Goal: Check status: Check status

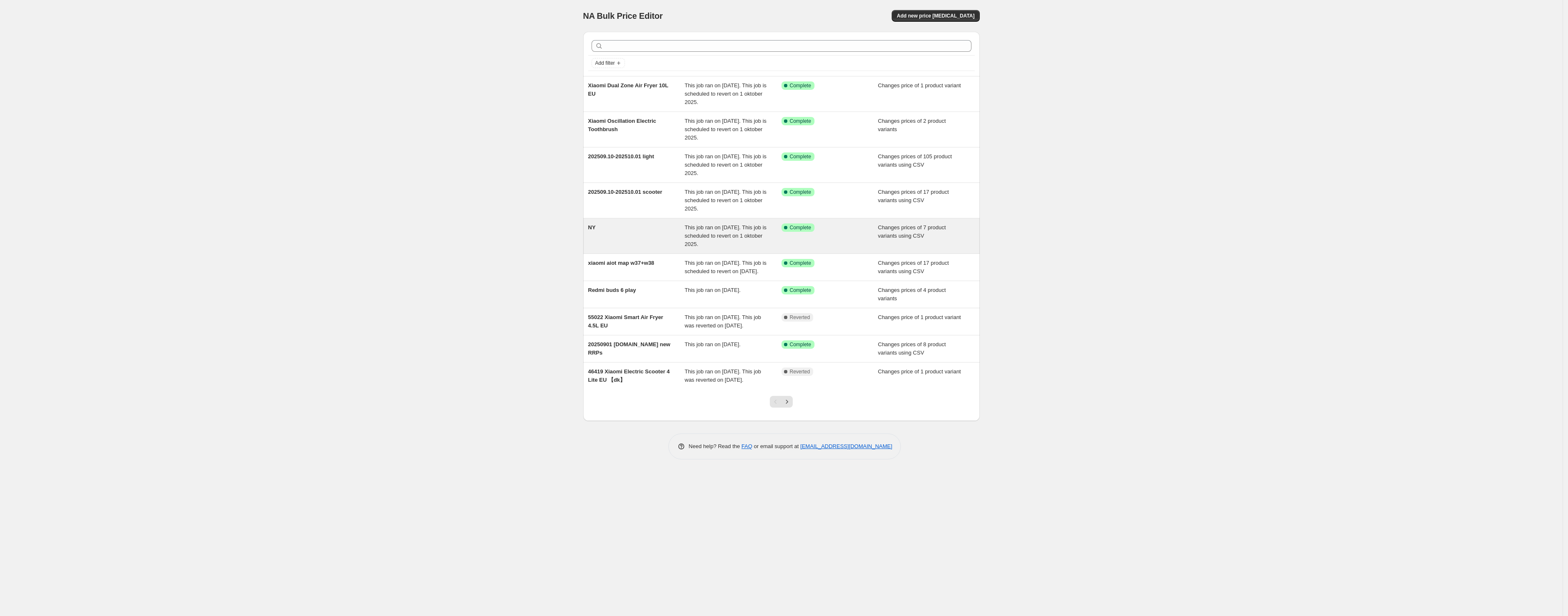
click at [769, 244] on div "This job ran on [DATE]. This job is scheduled to revert on 1 oktober 2025." at bounding box center [733, 236] width 97 height 25
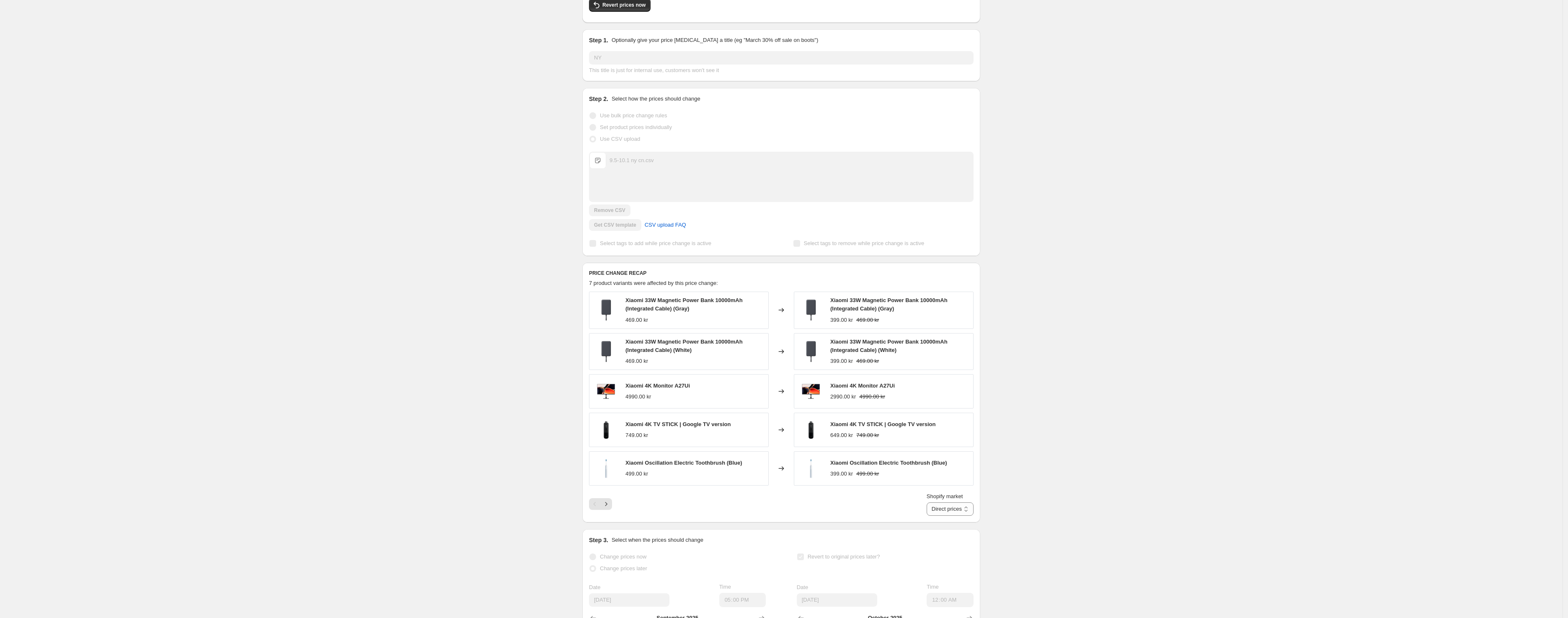
scroll to position [250, 0]
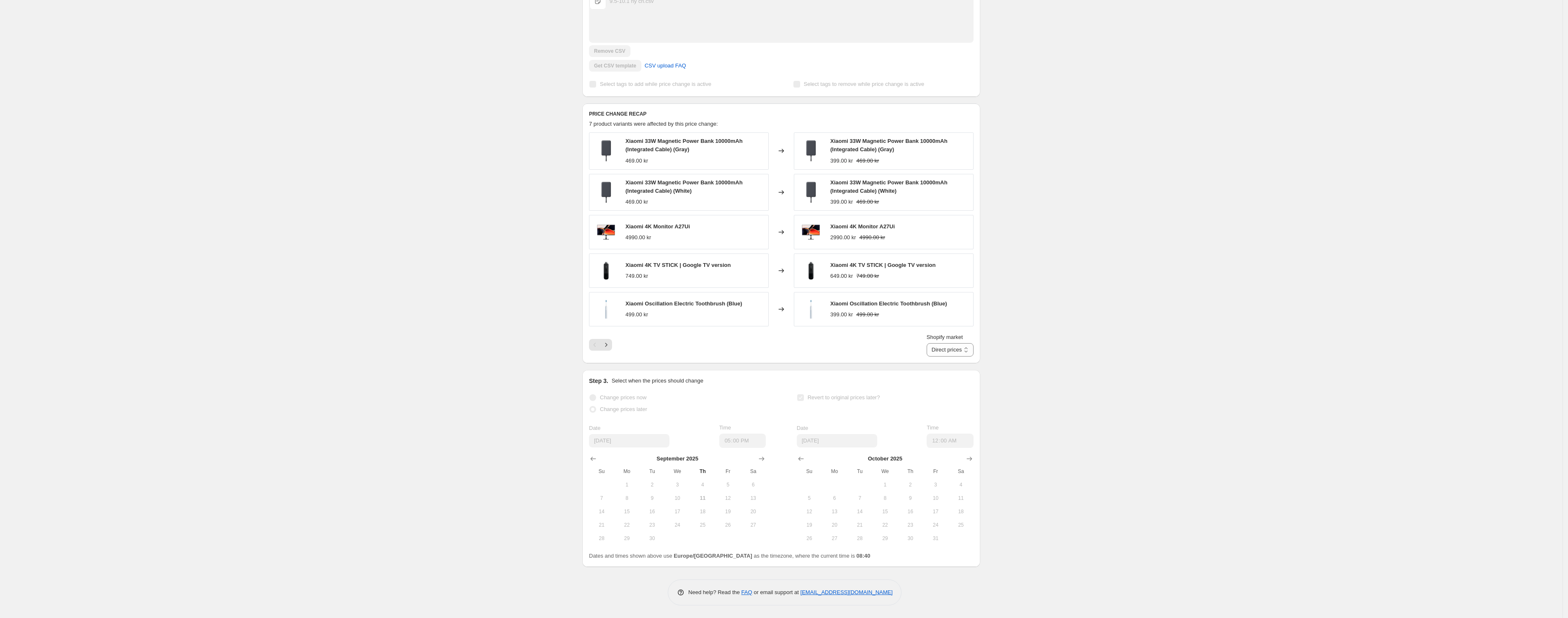
click at [612, 349] on div "Pagination" at bounding box center [606, 344] width 12 height 12
click at [612, 347] on button "Next" at bounding box center [606, 344] width 12 height 12
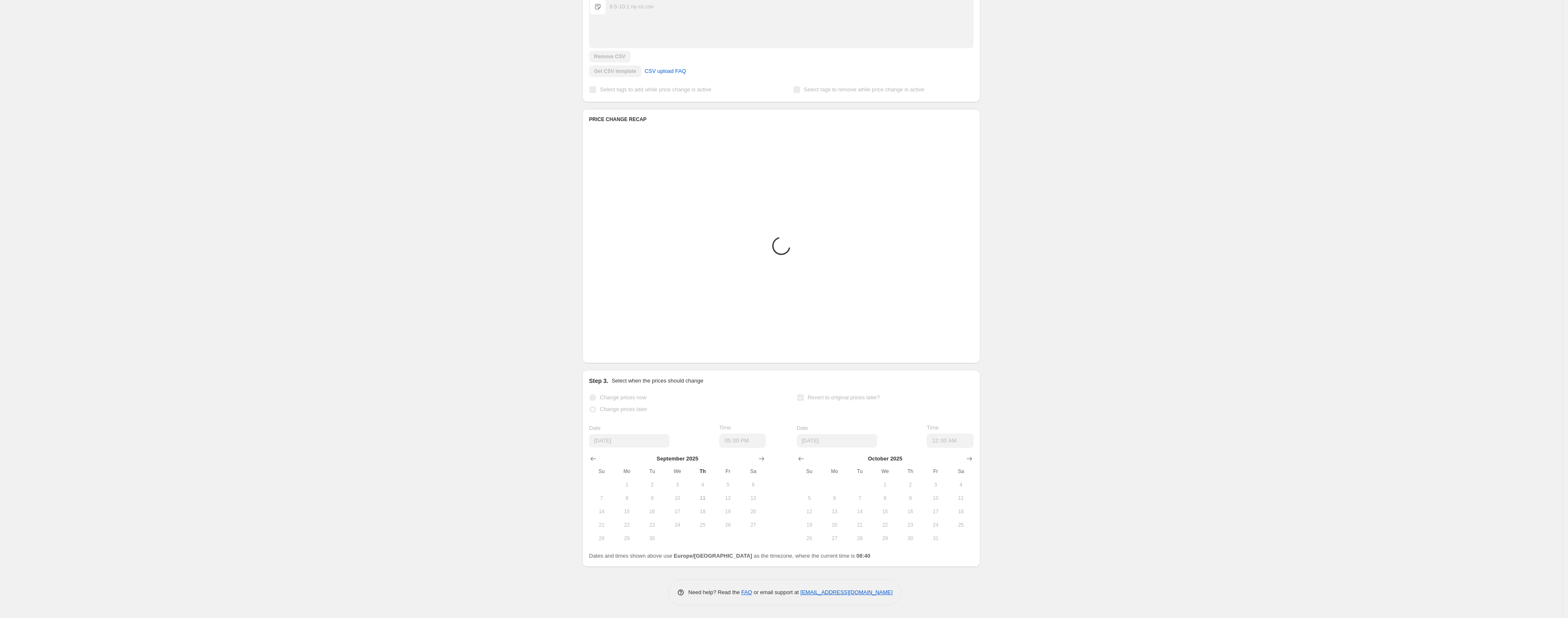
scroll to position [129, 0]
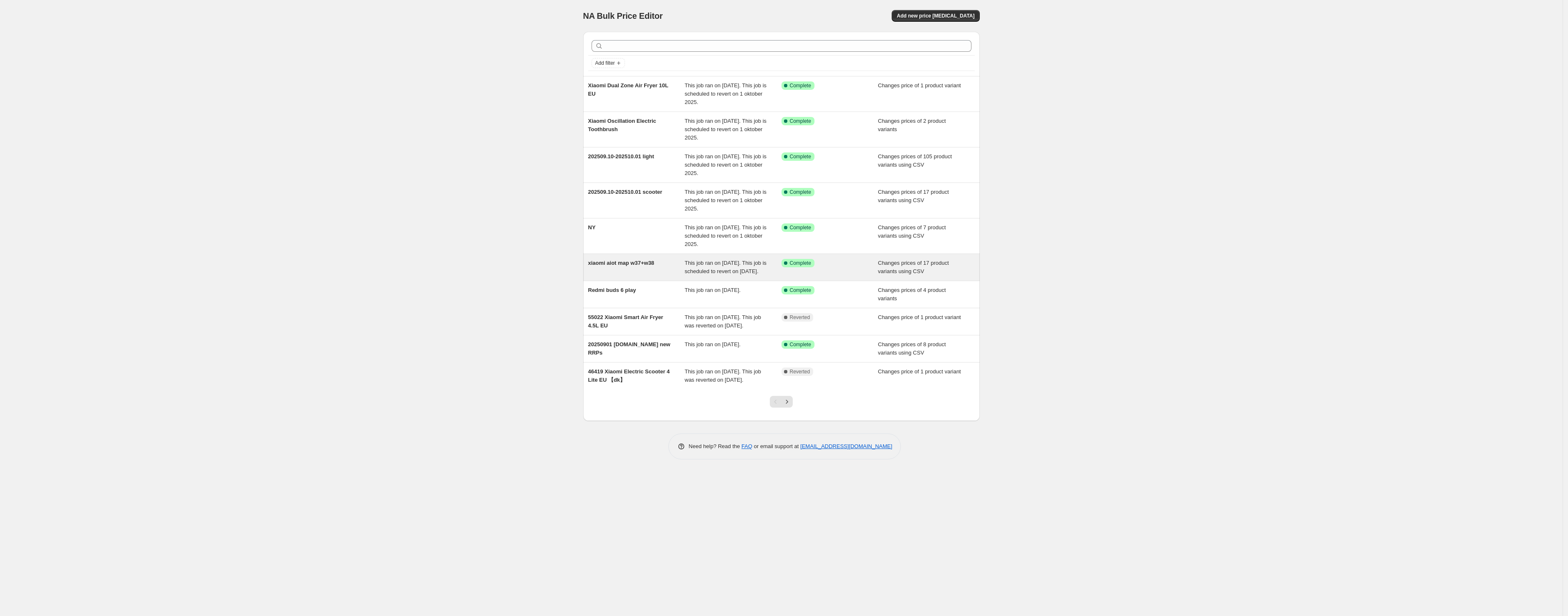
click at [749, 276] on div "This job ran on [DATE]. This job is scheduled to revert on [DATE]." at bounding box center [733, 267] width 97 height 16
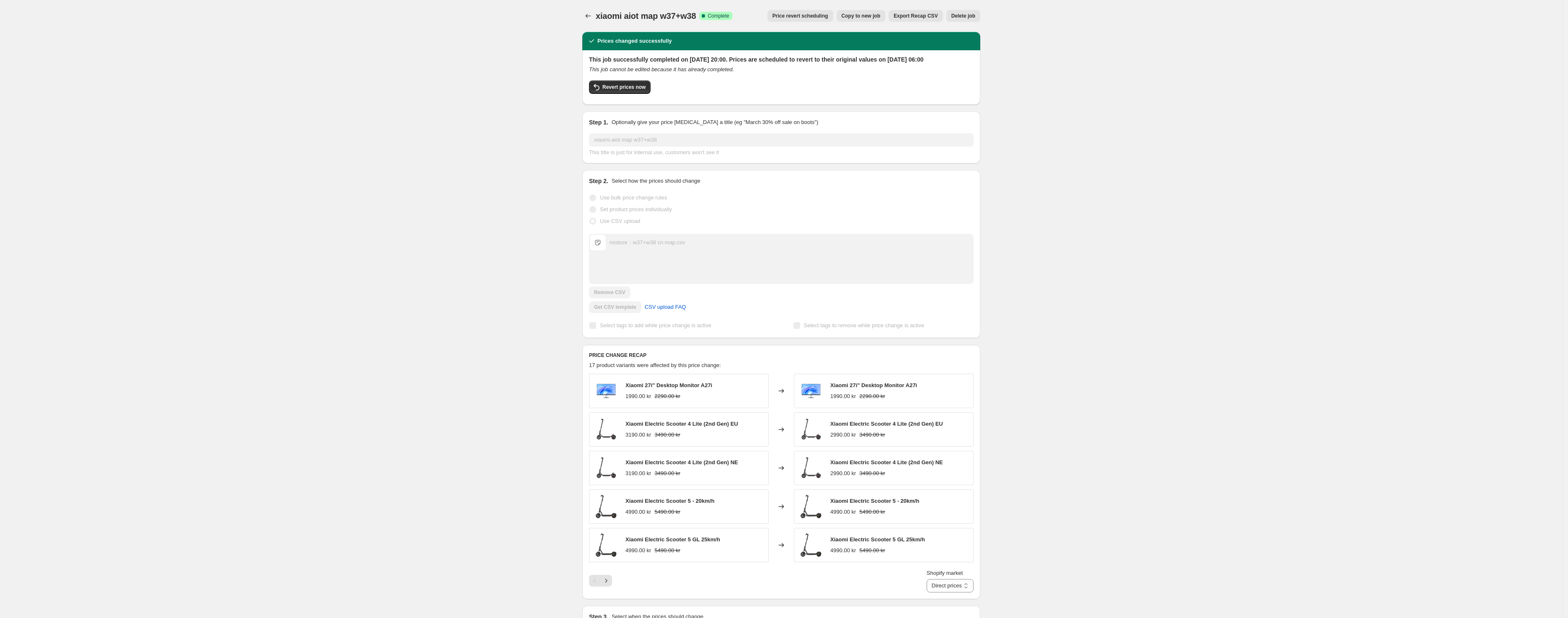
scroll to position [209, 0]
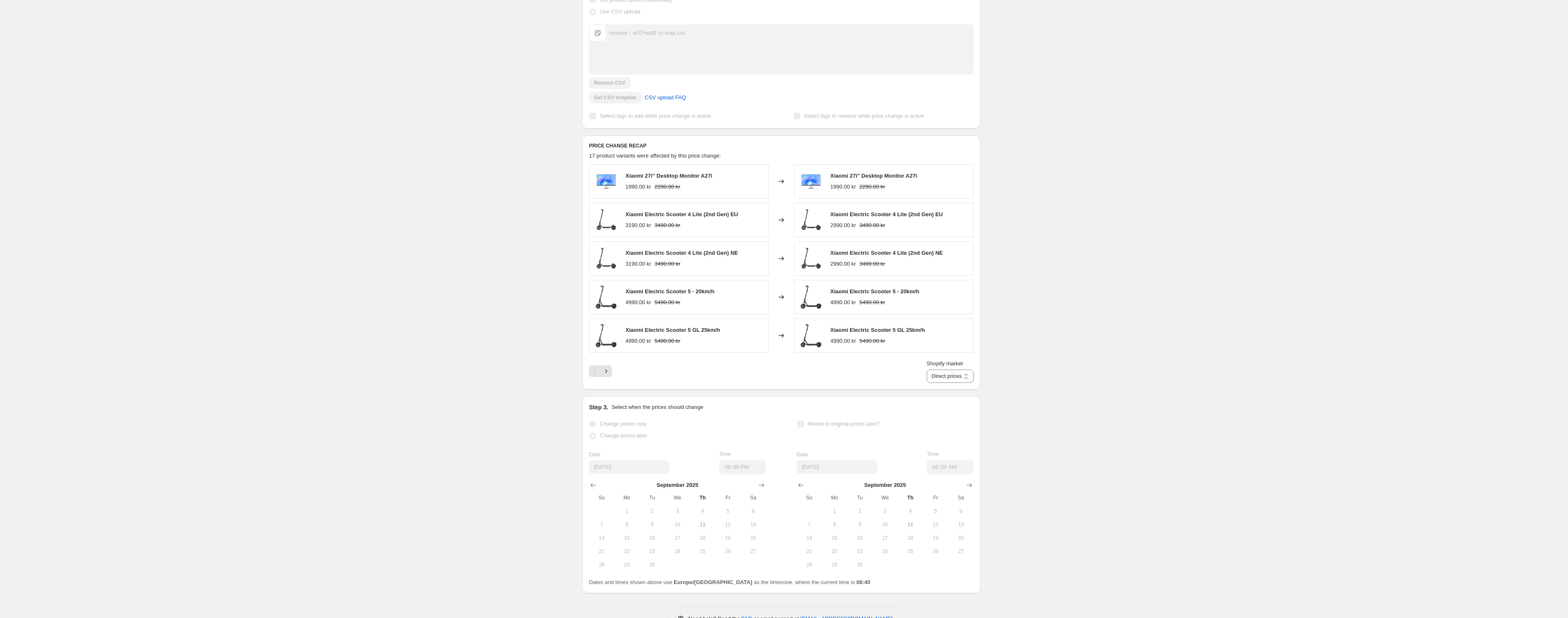
click at [610, 383] on div "Shopify market Direct prices [GEOGRAPHIC_DATA] [GEOGRAPHIC_DATA] [GEOGRAPHIC_DA…" at bounding box center [781, 371] width 385 height 23
click at [610, 376] on icon "Next" at bounding box center [607, 371] width 9 height 9
click at [605, 376] on icon "Next" at bounding box center [607, 371] width 9 height 9
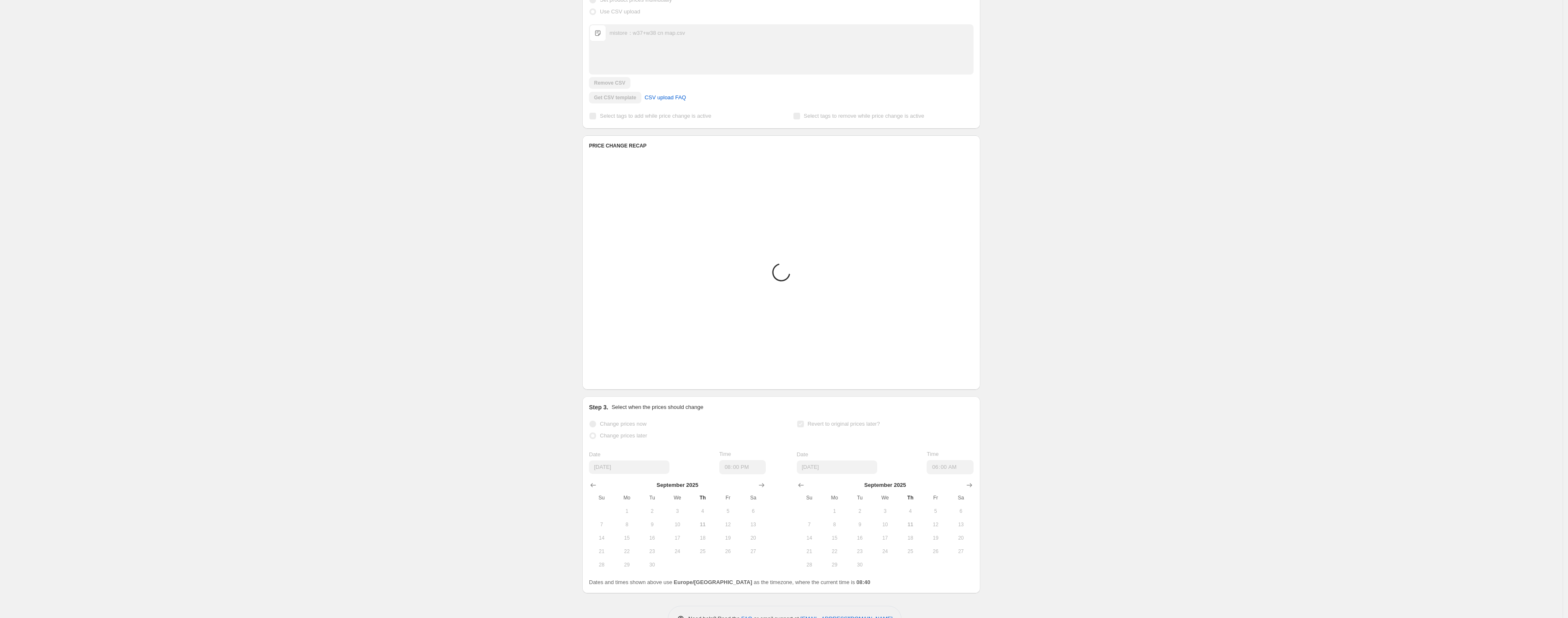
scroll to position [129, 0]
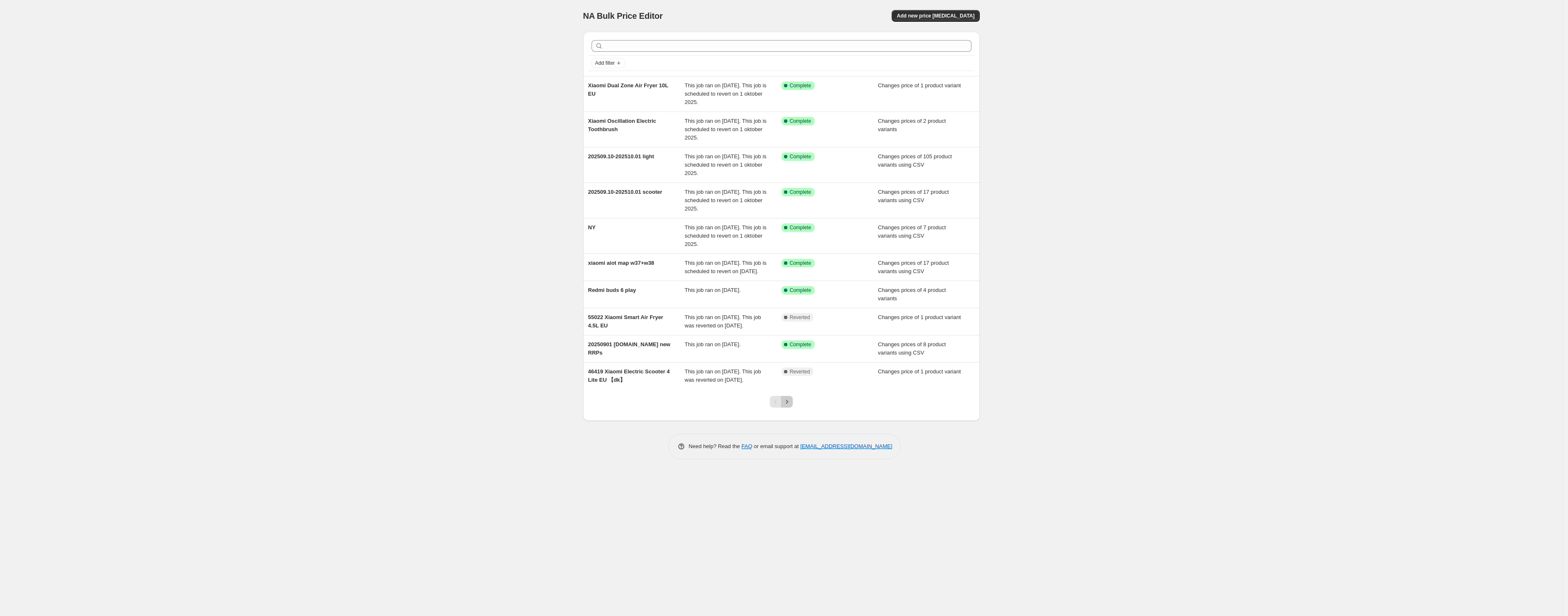
click at [787, 406] on icon "Next" at bounding box center [787, 402] width 9 height 9
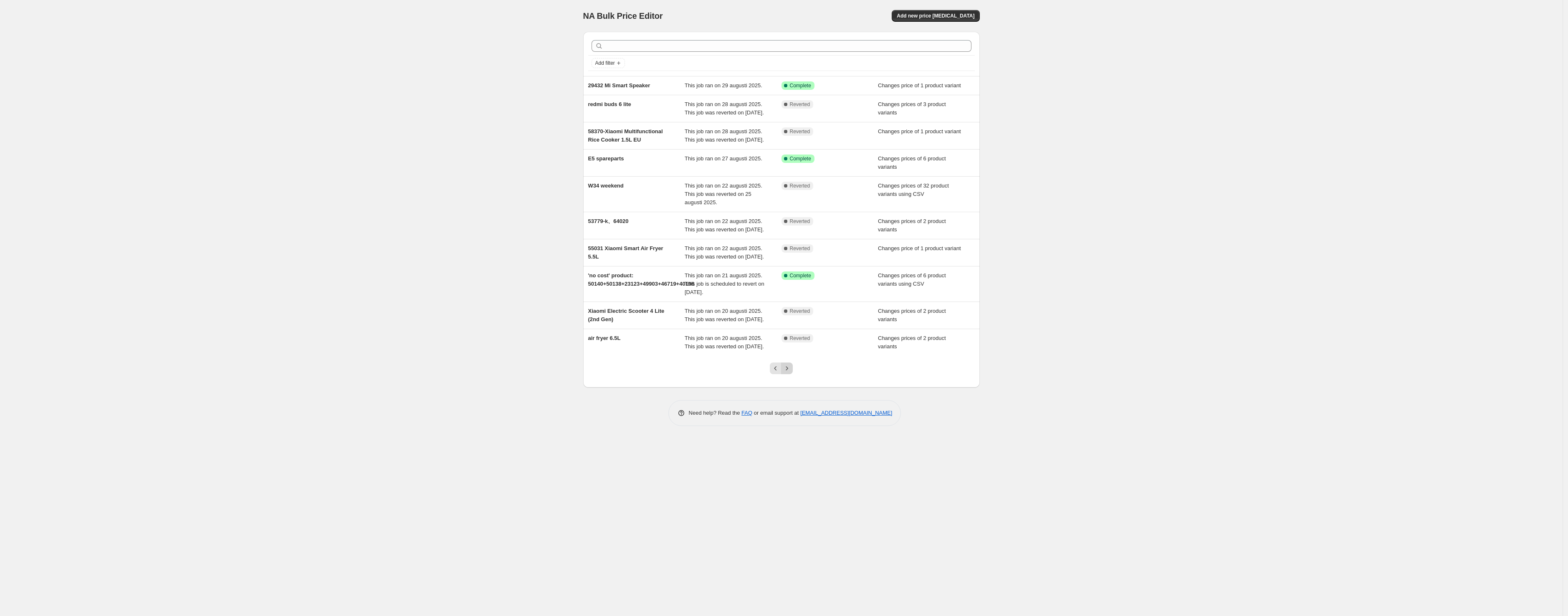
click at [789, 373] on icon "Next" at bounding box center [787, 368] width 9 height 9
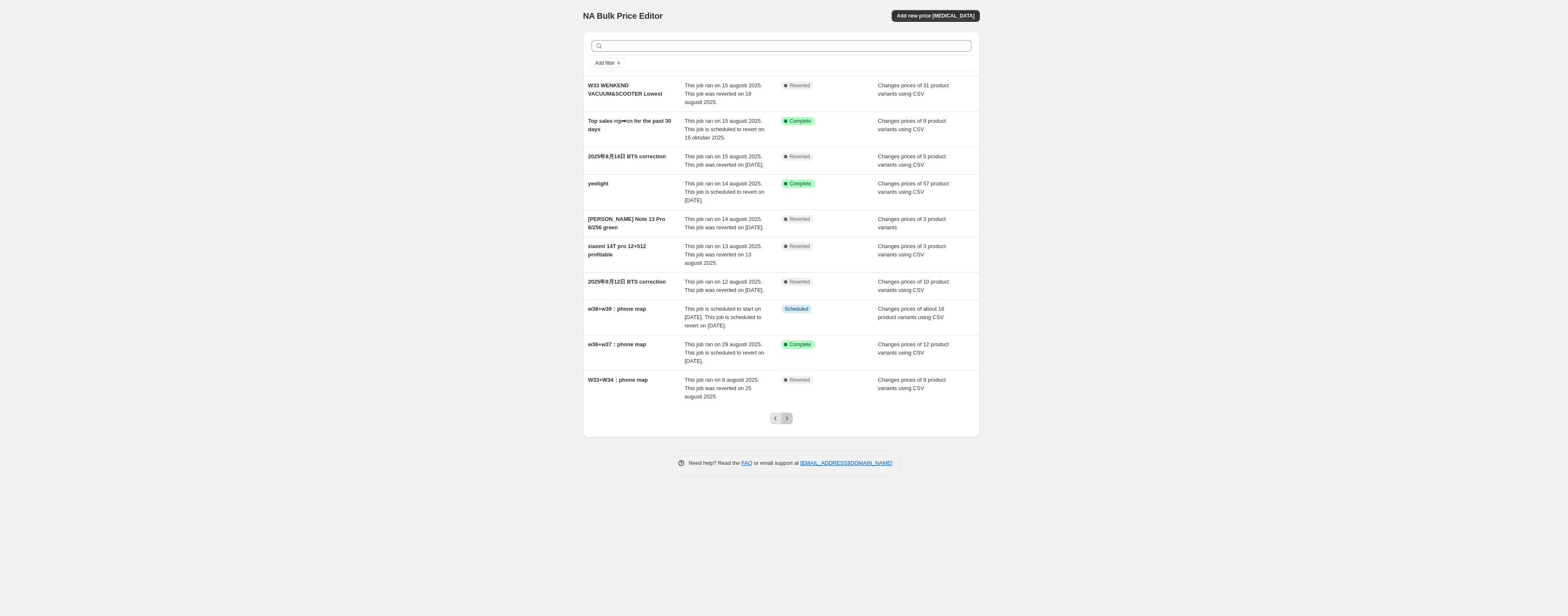
click at [789, 422] on icon "Next" at bounding box center [787, 418] width 9 height 9
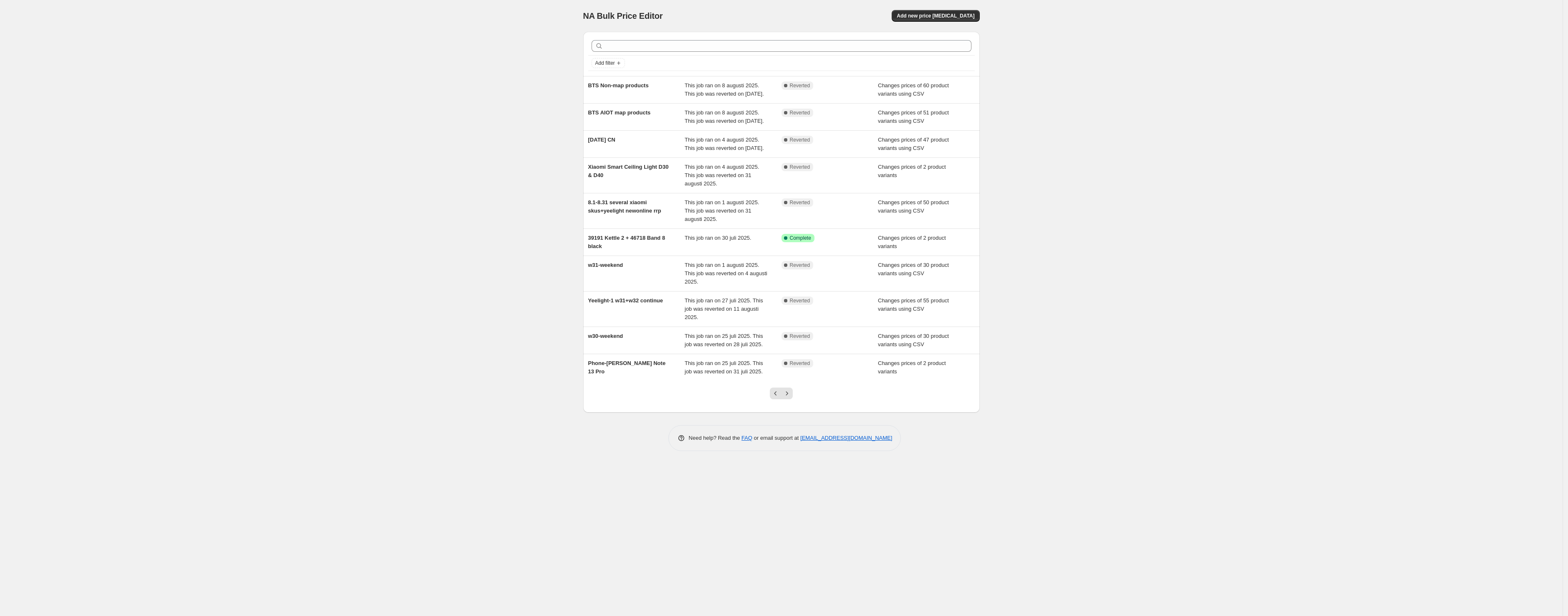
click at [206, 107] on div "NA Bulk Price Editor. This page is ready NA Bulk Price Editor Add new price [ME…" at bounding box center [781, 308] width 1563 height 616
click at [462, 166] on div "NA Bulk Price Editor. This page is ready NA Bulk Price Editor Add new price [ME…" at bounding box center [781, 308] width 1563 height 616
